Goal: Find specific page/section: Find specific page/section

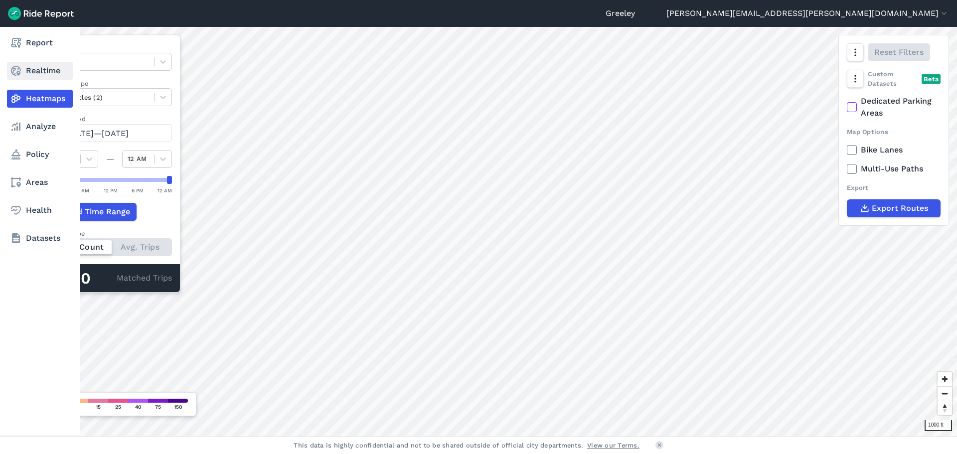
click at [18, 70] on icon at bounding box center [16, 71] width 12 height 12
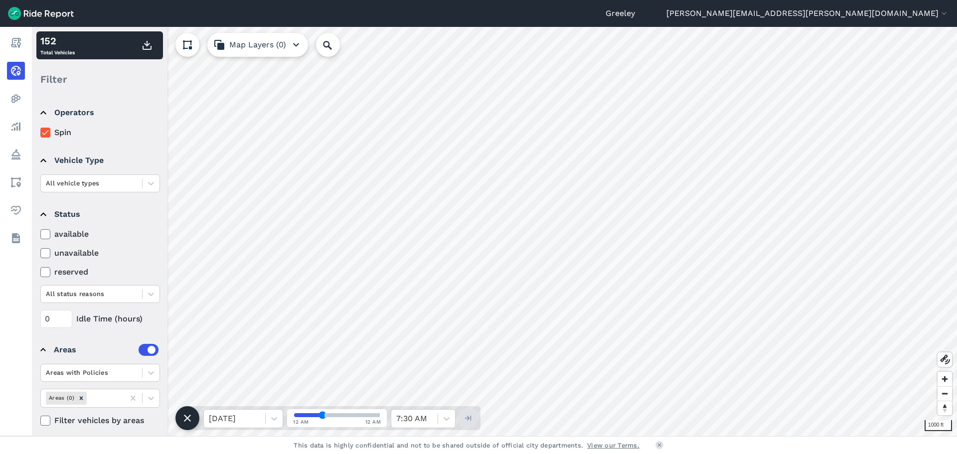
click at [62, 251] on label "unavailable" at bounding box center [100, 253] width 120 height 12
click at [40, 251] on input "unavailable" at bounding box center [40, 250] width 0 height 6
click at [46, 251] on icon at bounding box center [45, 253] width 9 height 10
click at [40, 251] on input "unavailable" at bounding box center [40, 250] width 0 height 6
click at [40, 234] on div at bounding box center [45, 234] width 10 height 10
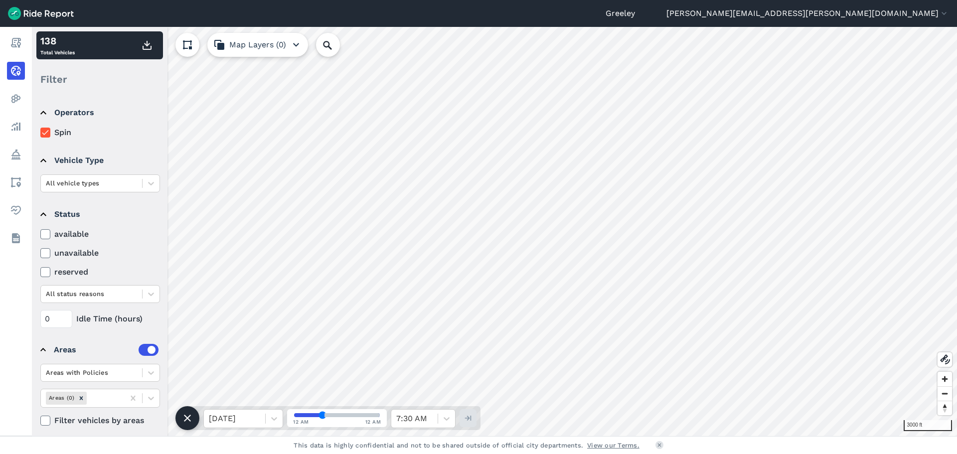
click at [40, 234] on input "available" at bounding box center [40, 231] width 0 height 6
click at [47, 234] on use at bounding box center [45, 234] width 6 height 5
click at [40, 234] on input "available" at bounding box center [40, 231] width 0 height 6
click at [50, 270] on label "reserved" at bounding box center [100, 272] width 120 height 12
click at [40, 270] on input "reserved" at bounding box center [40, 269] width 0 height 6
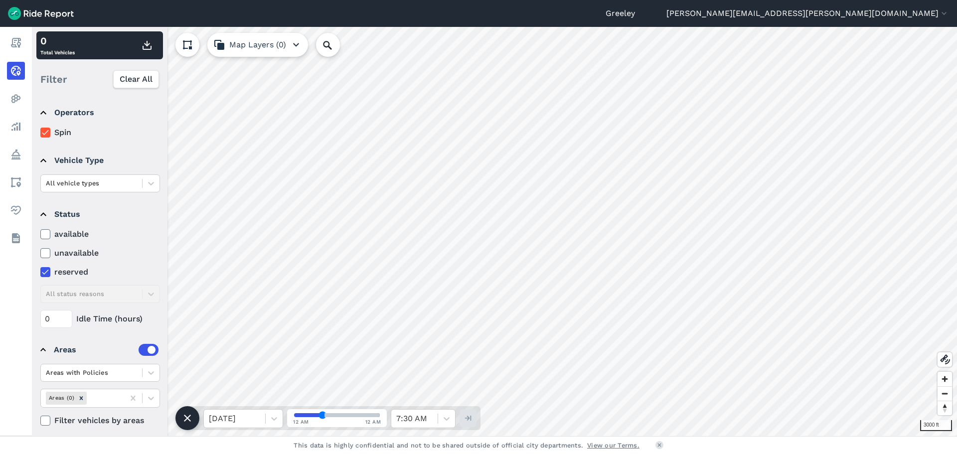
click at [49, 271] on icon at bounding box center [45, 272] width 9 height 10
click at [40, 271] on input "reserved" at bounding box center [40, 269] width 0 height 6
click at [50, 251] on div at bounding box center [45, 253] width 10 height 10
click at [40, 251] on input "unavailable" at bounding box center [40, 250] width 0 height 6
click at [50, 251] on div at bounding box center [45, 253] width 10 height 10
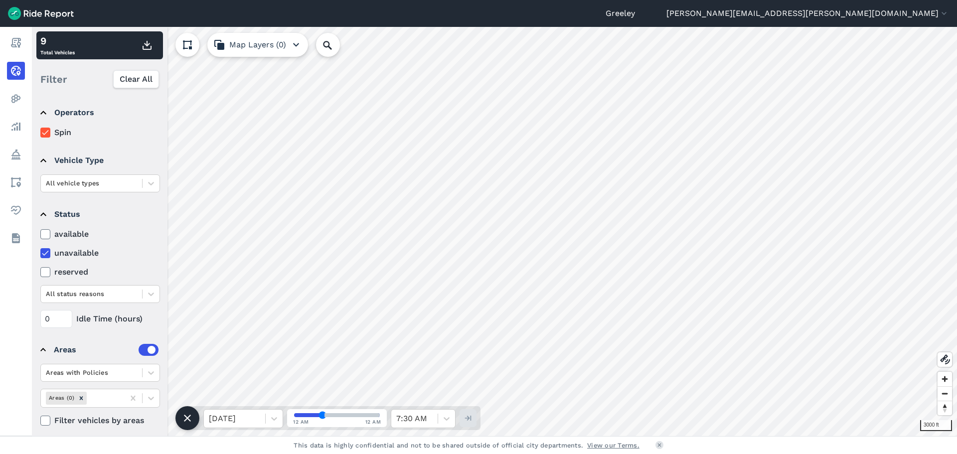
click at [40, 251] on input "unavailable" at bounding box center [40, 250] width 0 height 6
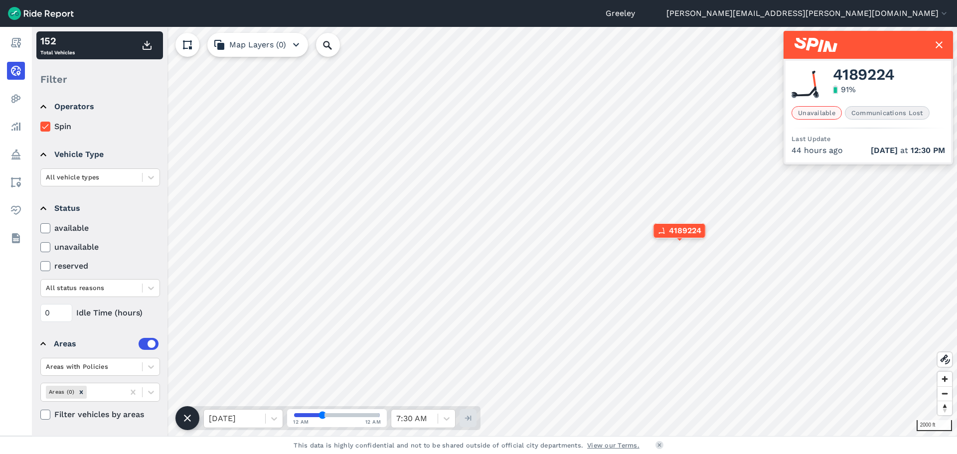
scroll to position [7, 0]
